Goal: Transaction & Acquisition: Subscribe to service/newsletter

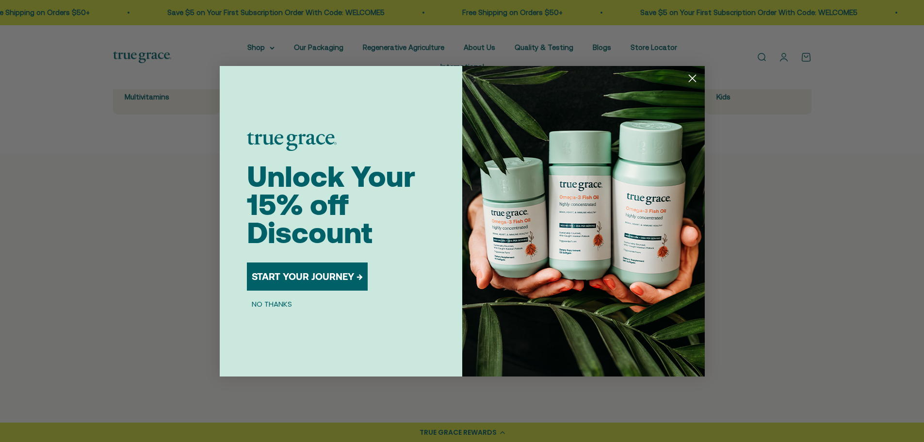
scroll to position [727, 0]
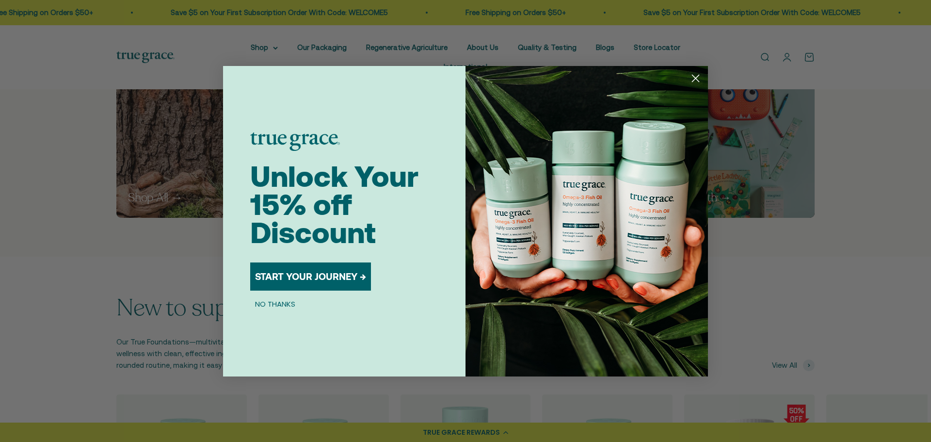
click at [696, 78] on icon "Close dialog" at bounding box center [696, 78] width 7 height 7
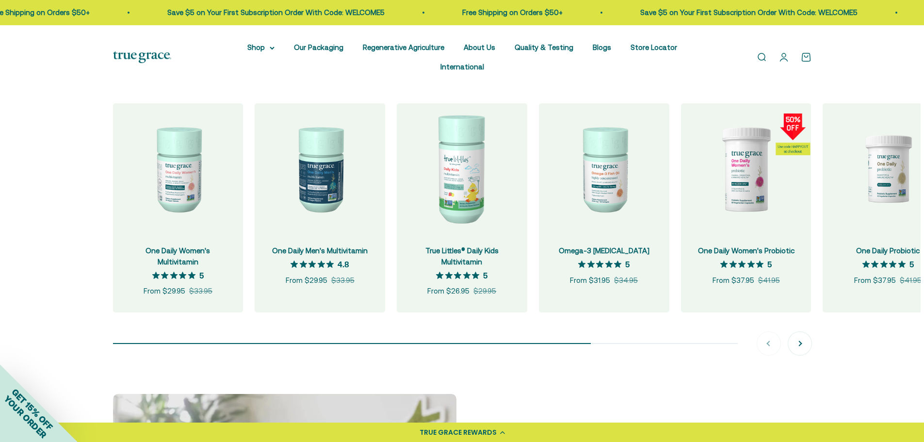
scroll to position [1358, 0]
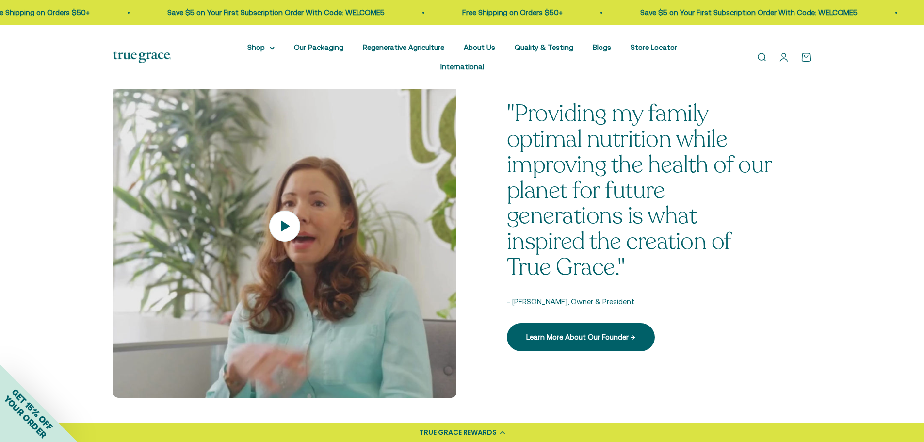
click at [18, 417] on div "GET 15% OFF YOUR ORDER" at bounding box center [28, 412] width 97 height 97
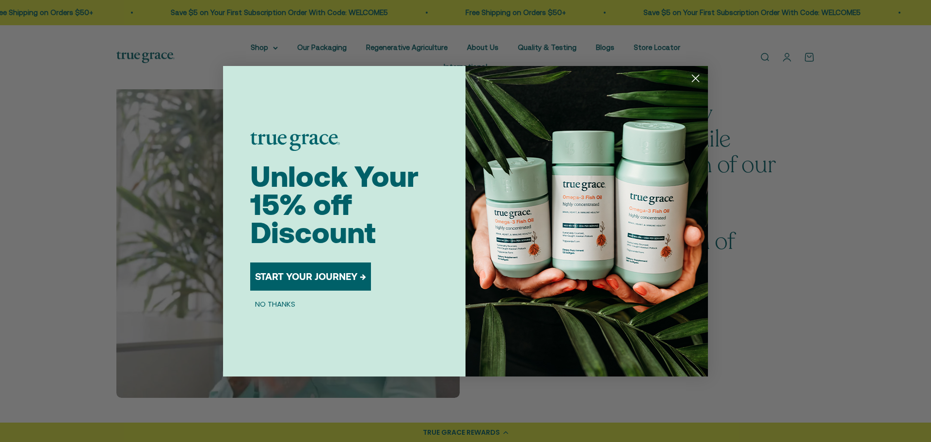
click at [313, 275] on button "START YOUR JOURNEY →" at bounding box center [310, 276] width 121 height 28
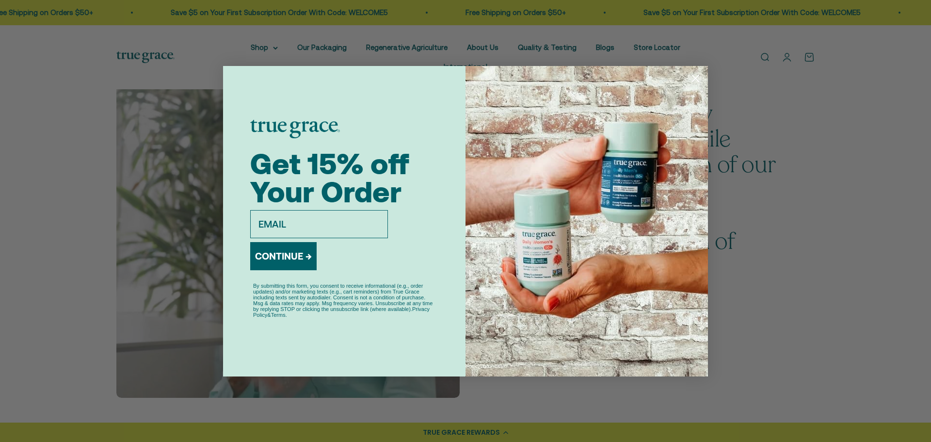
click at [76, 283] on div "Close dialog Get 15% off Your Order email CONTINUE → By submitting this form, y…" at bounding box center [465, 221] width 931 height 442
click at [698, 76] on icon "Close dialog" at bounding box center [696, 78] width 7 height 7
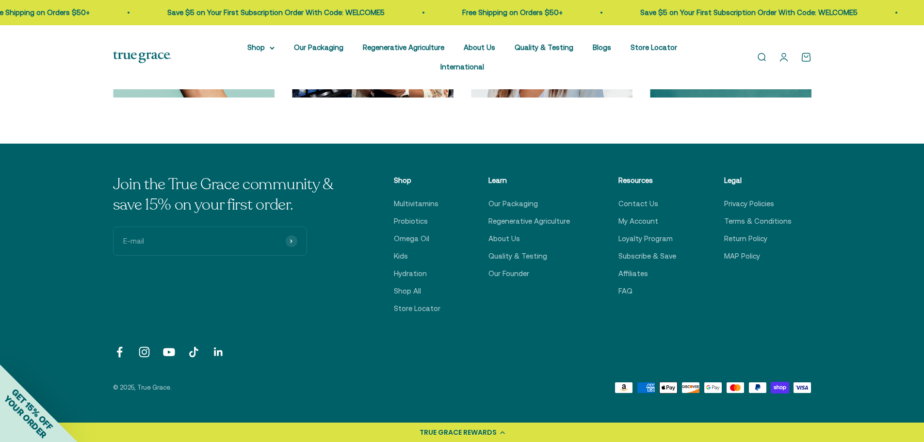
scroll to position [3336, 0]
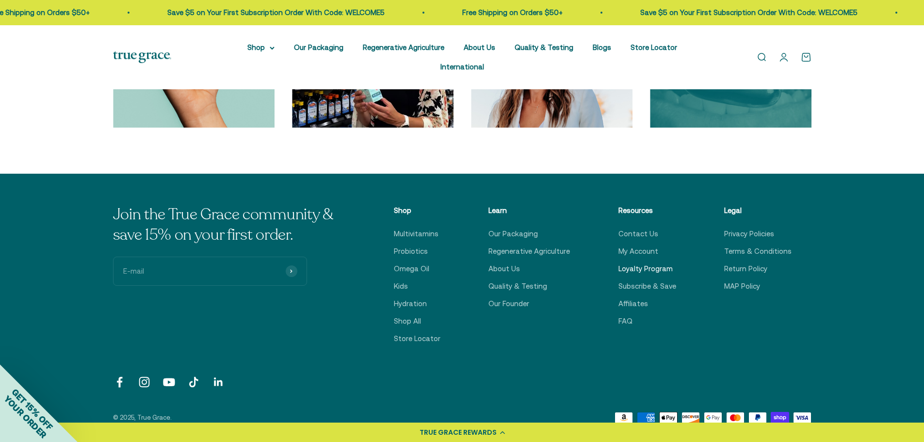
click at [654, 263] on link "Loyalty Program" at bounding box center [645, 269] width 54 height 12
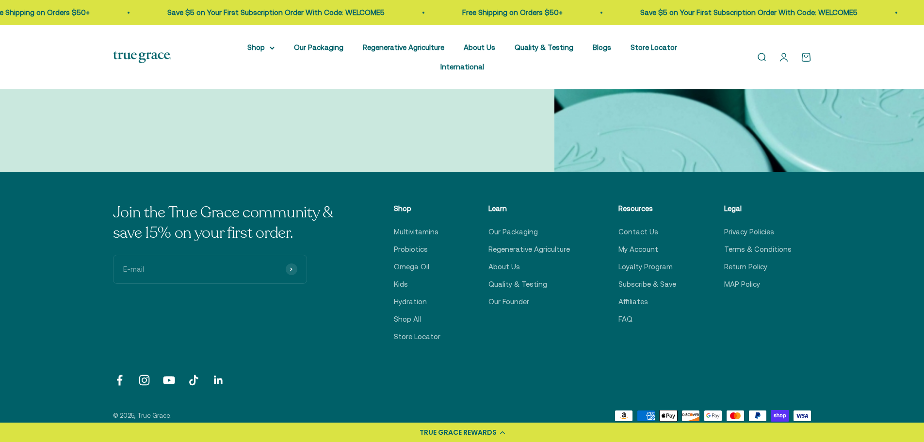
scroll to position [1212, 0]
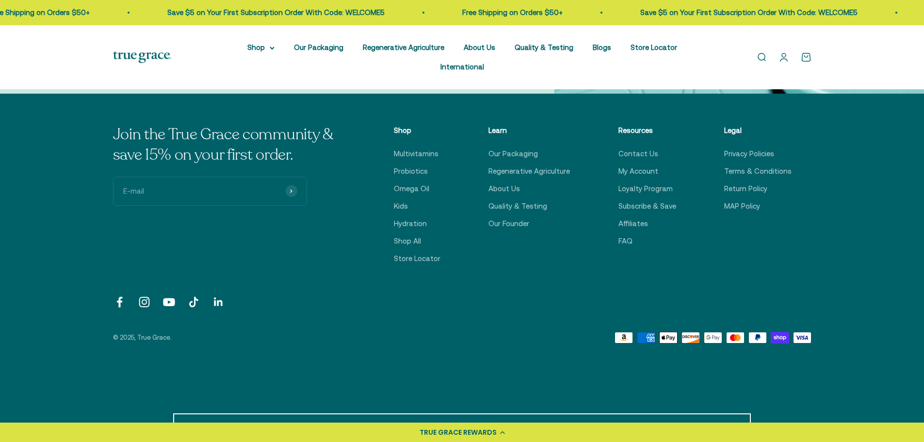
click at [480, 432] on div "TRUE GRACE REWARDS" at bounding box center [458, 432] width 77 height 10
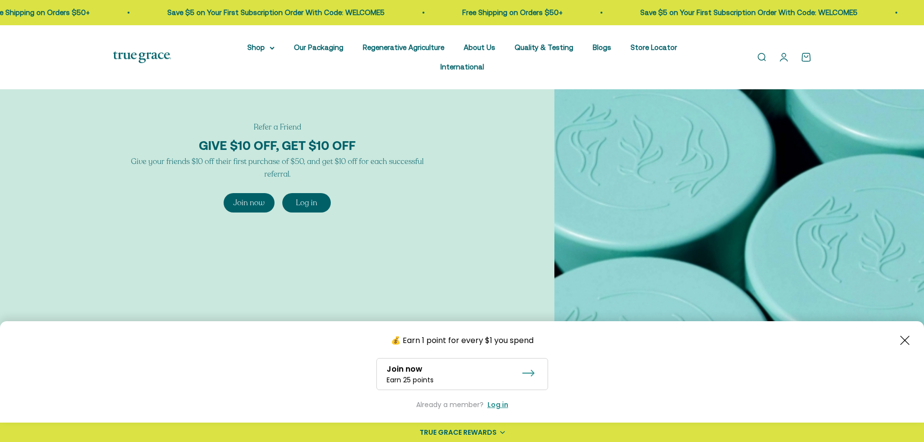
scroll to position [921, 0]
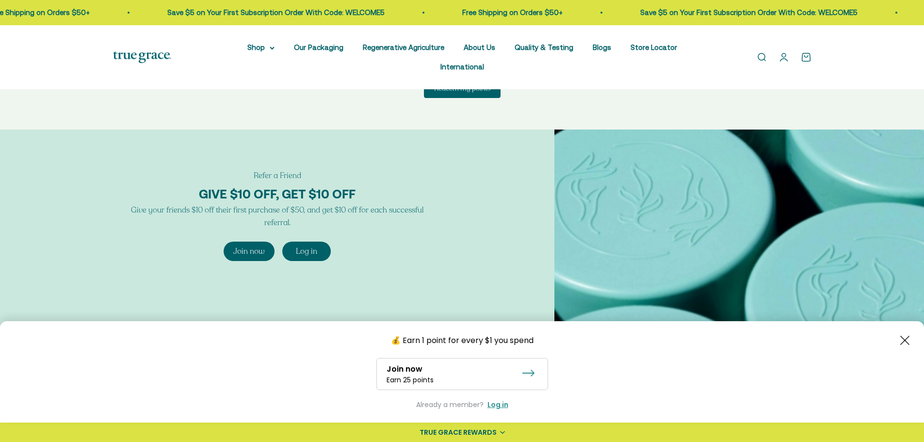
click at [903, 342] on icon "Close button" at bounding box center [904, 340] width 9 height 9
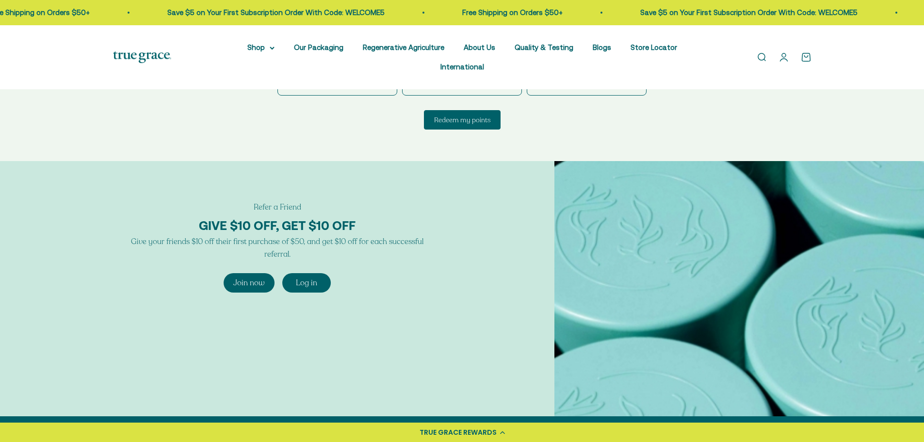
scroll to position [873, 0]
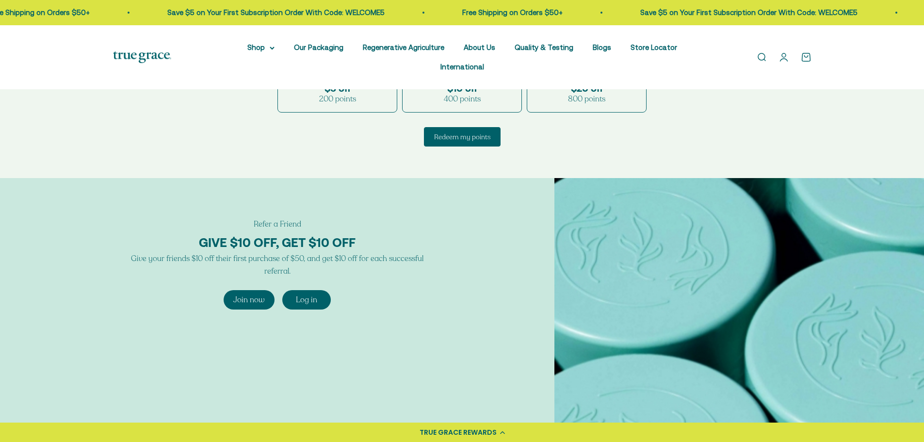
click at [468, 435] on div "TRUE GRACE REWARDS" at bounding box center [458, 432] width 77 height 10
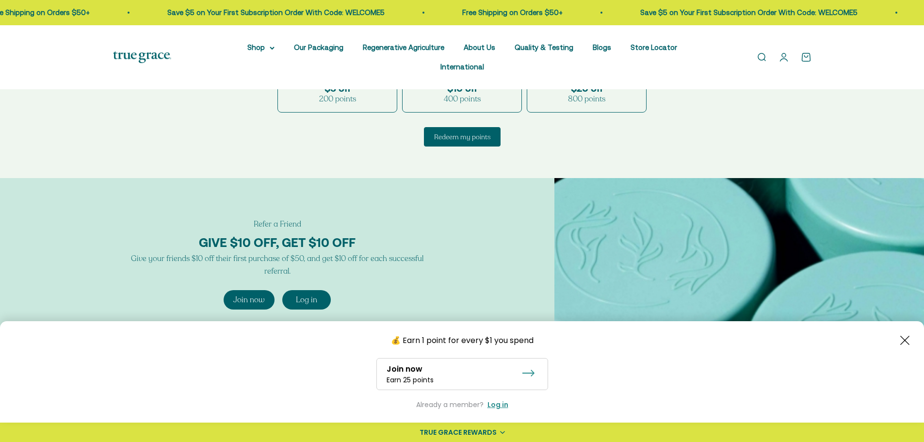
click at [463, 363] on div "Join now Earn 25 points" at bounding box center [462, 374] width 172 height 32
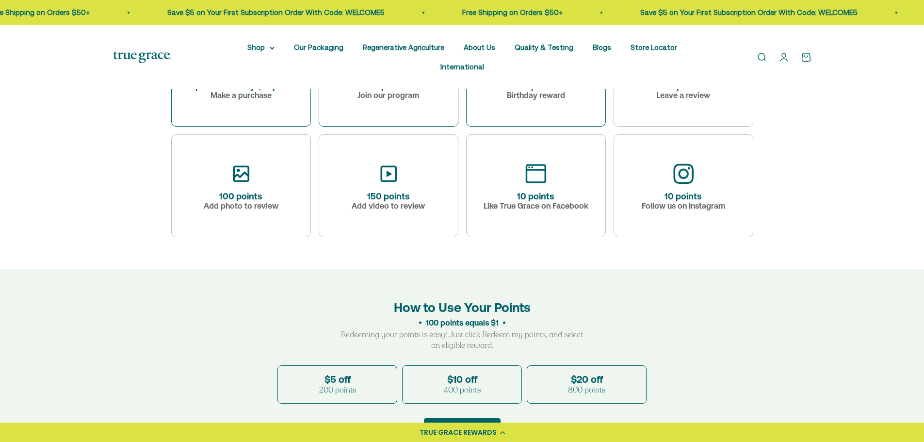
scroll to position [630, 0]
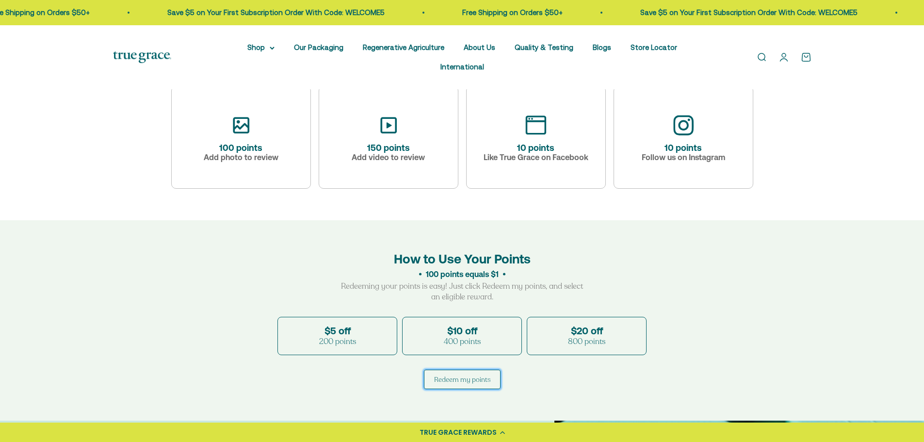
click at [466, 375] on div "Redeem my points" at bounding box center [462, 379] width 56 height 9
